Goal: Book appointment/travel/reservation: Book appointment/travel/reservation

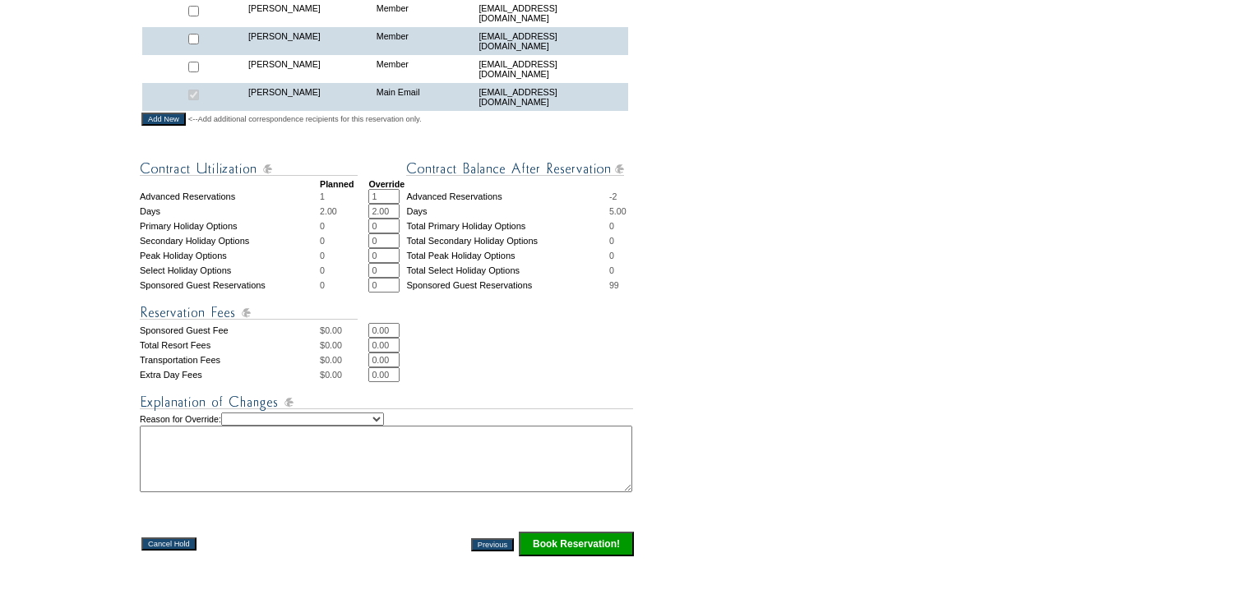
scroll to position [723, 0]
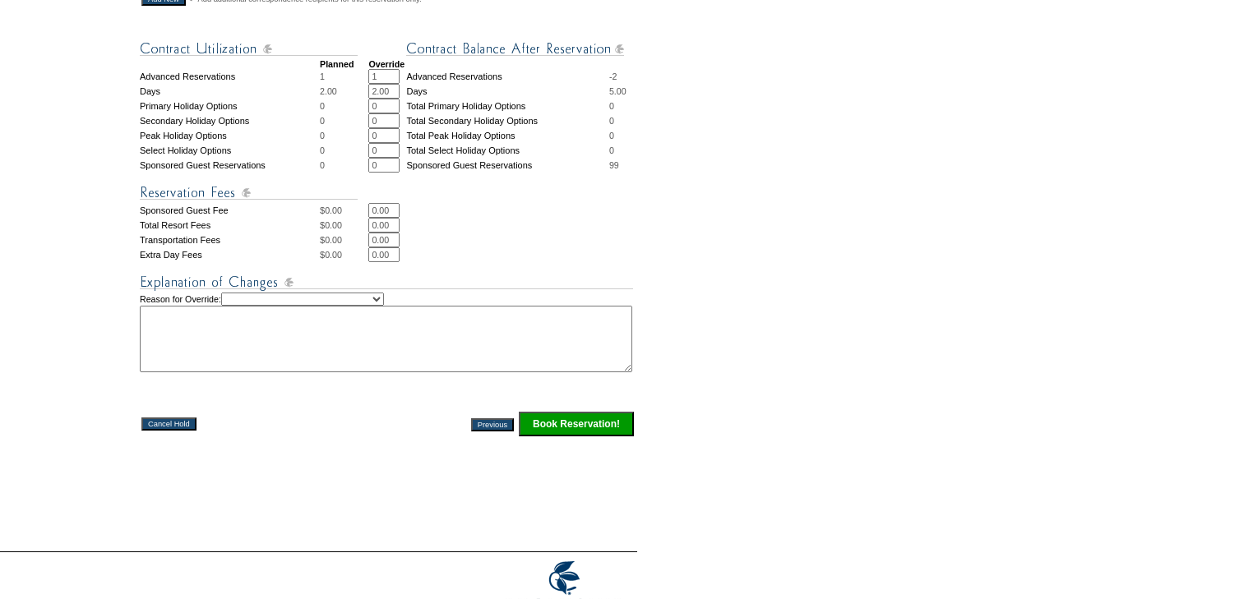
click at [358, 306] on select "Creating Continuous Stay Days Rebooked After Cancellation Editing Occupant Expe…" at bounding box center [302, 299] width 163 height 13
select select "1038"
click at [237, 306] on select "Creating Continuous Stay Days Rebooked After Cancellation Editing Occupant Expe…" at bounding box center [302, 299] width 163 height 13
click at [438, 372] on textarea at bounding box center [386, 339] width 492 height 67
type textarea "EC"
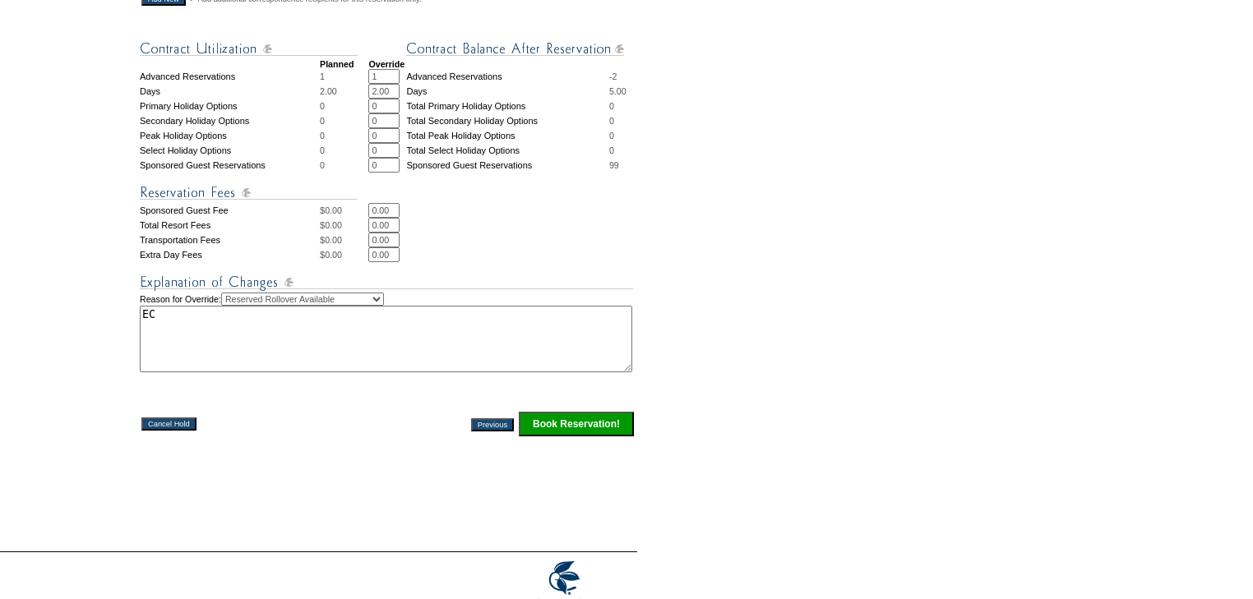
click at [616, 436] on input "Book Reservation!" at bounding box center [576, 424] width 115 height 25
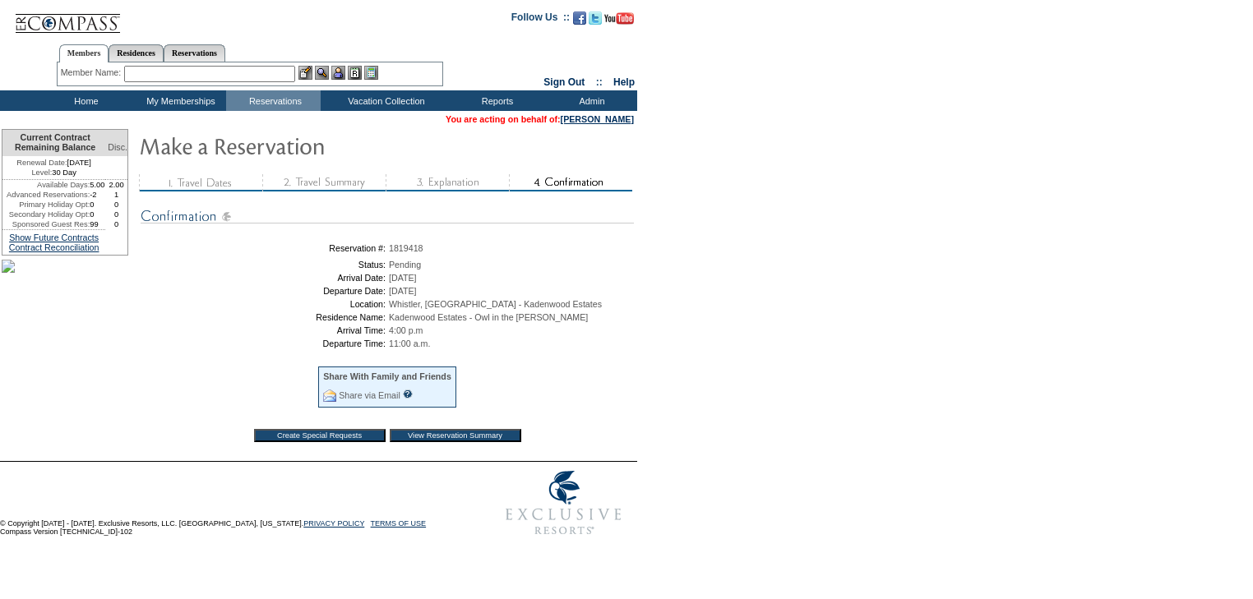
click at [82, 103] on td "Home" at bounding box center [84, 100] width 95 height 21
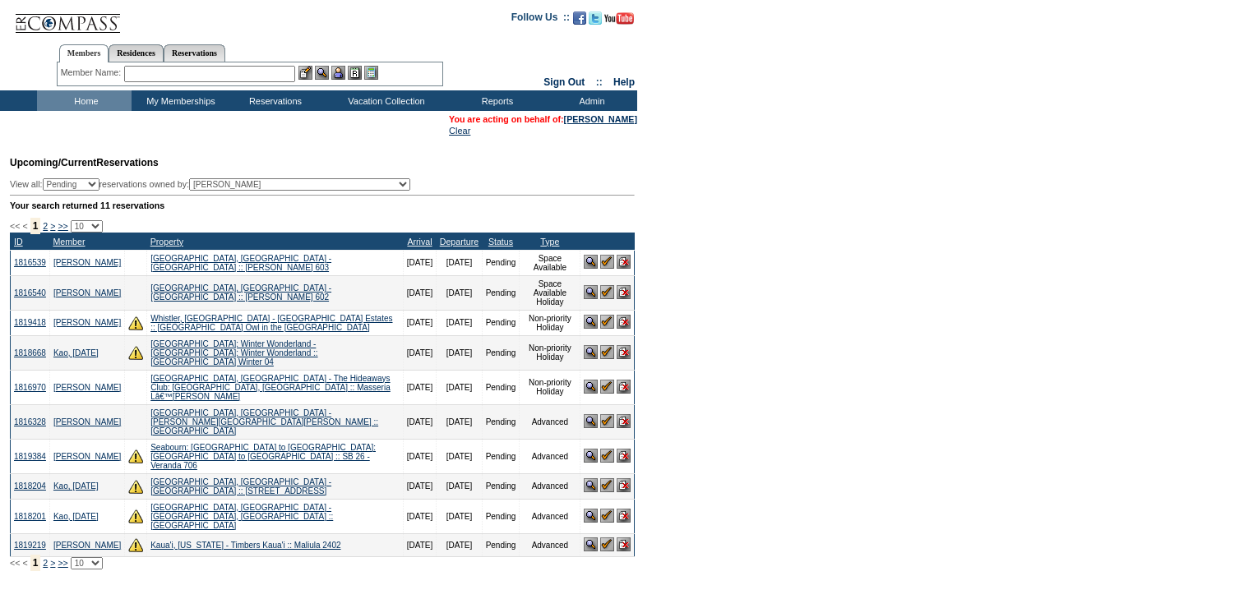
click at [602, 414] on img at bounding box center [607, 421] width 14 height 14
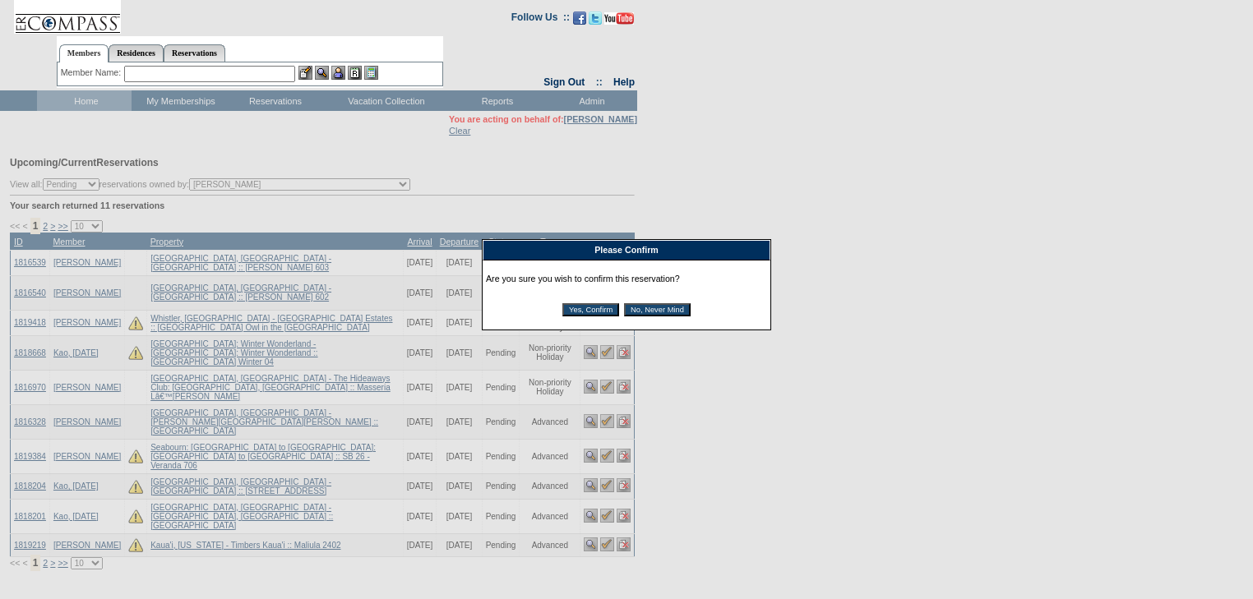
click at [593, 313] on input "Yes, Confirm" at bounding box center [590, 309] width 57 height 13
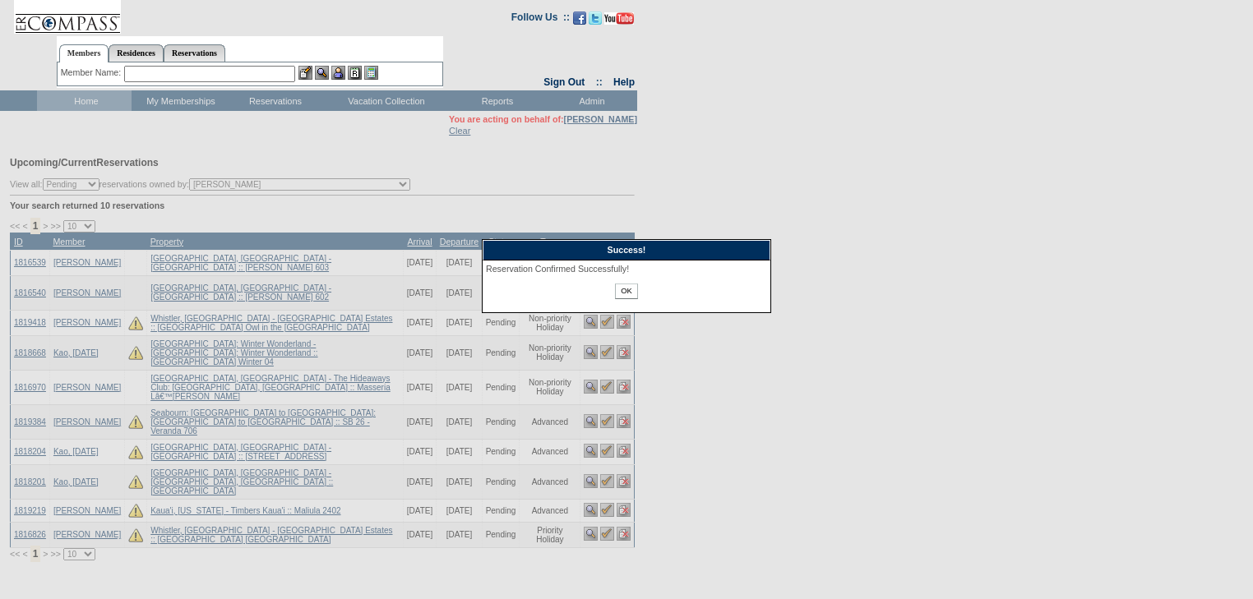
click at [628, 292] on input "OK" at bounding box center [626, 292] width 22 height 16
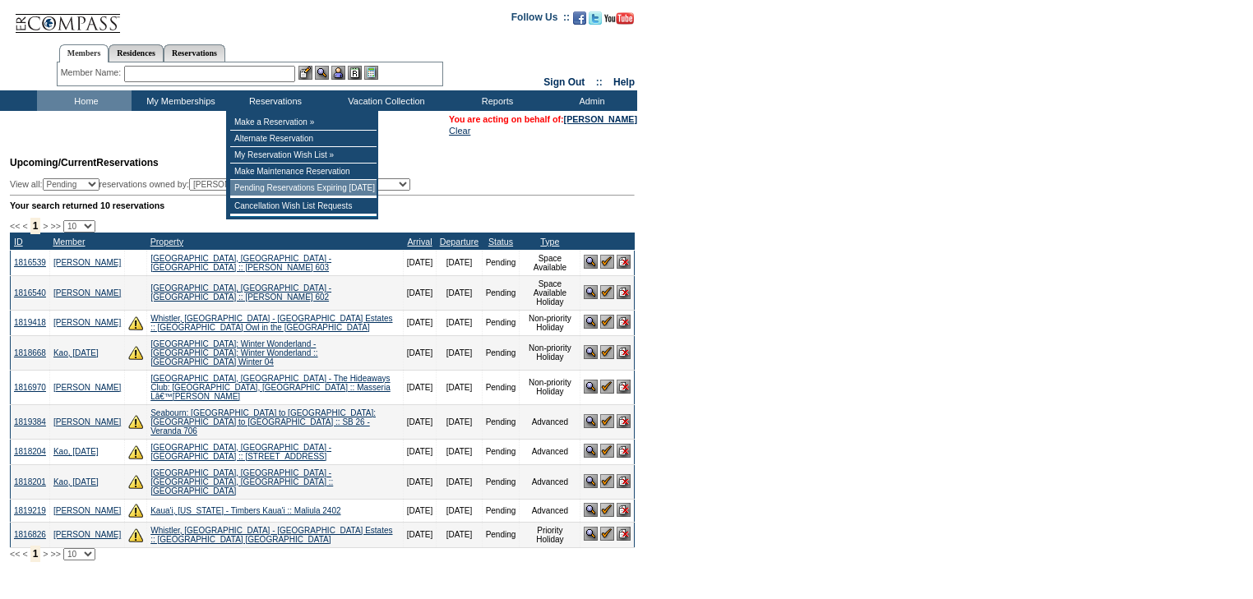
click at [276, 196] on td "Pending Reservations Expiring [DATE]" at bounding box center [303, 188] width 146 height 16
